Goal: Information Seeking & Learning: Learn about a topic

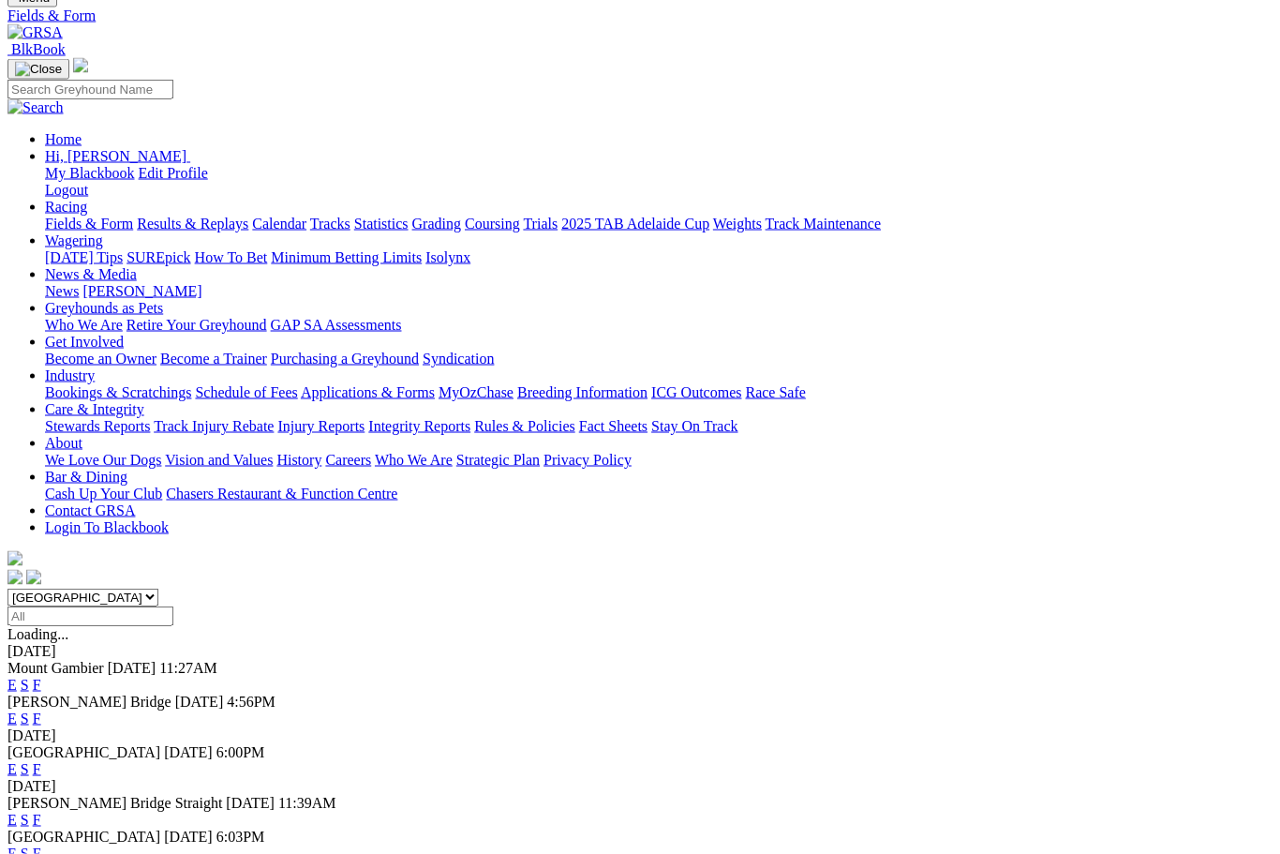
scroll to position [107, 0]
click at [41, 677] on link "F" at bounding box center [37, 685] width 8 height 16
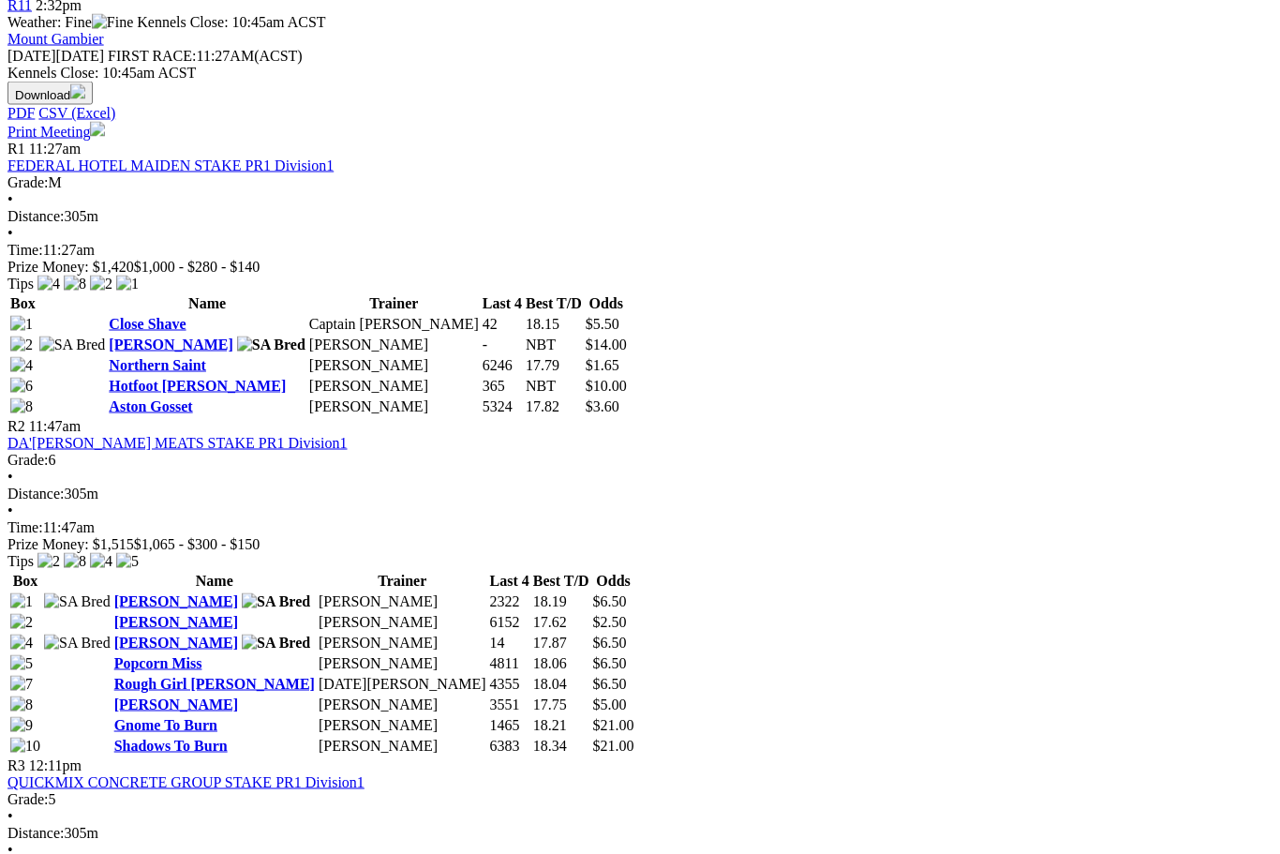
scroll to position [923, 0]
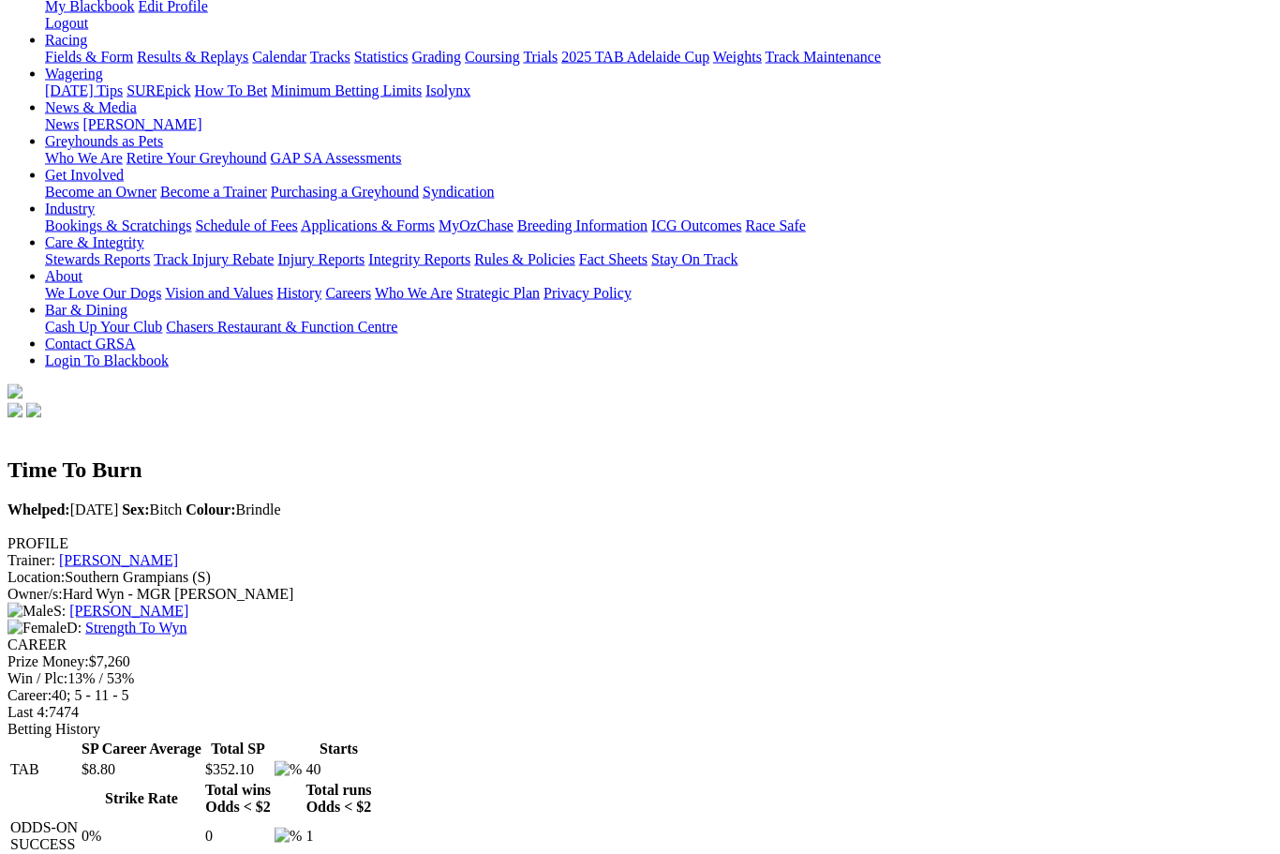
scroll to position [262, 0]
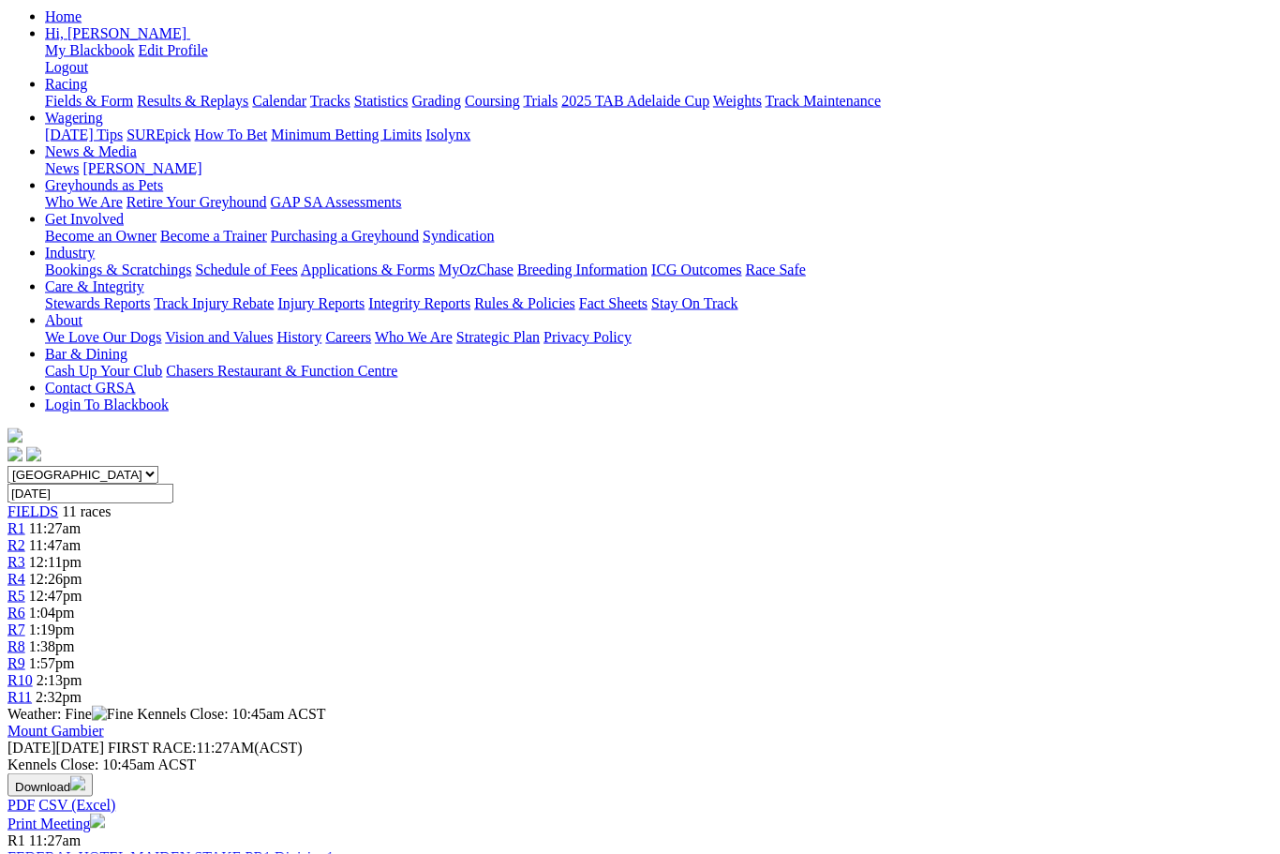
scroll to position [212, 0]
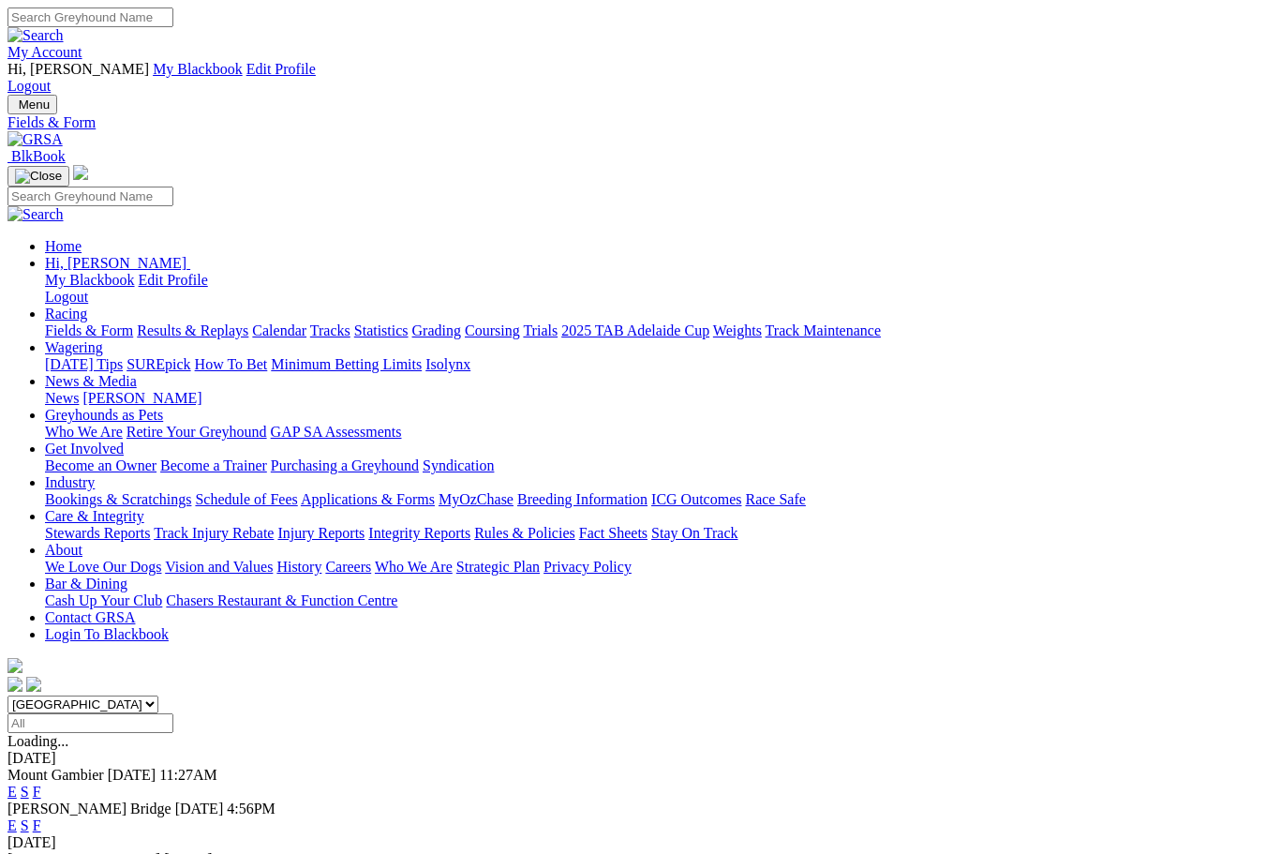
scroll to position [107, 0]
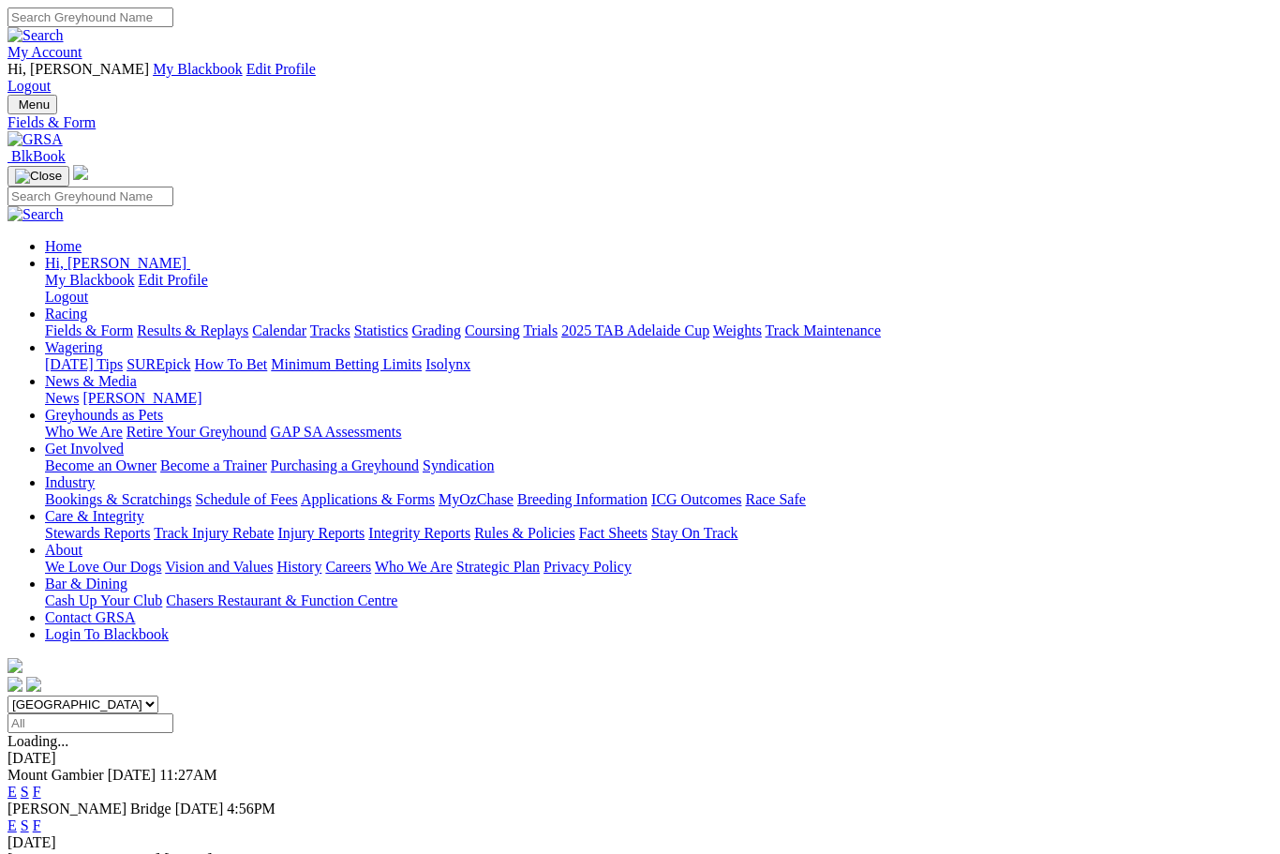
scroll to position [107, 0]
